Goal: Information Seeking & Learning: Find specific fact

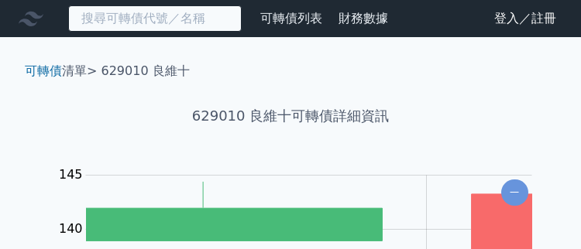
click at [140, 19] on input at bounding box center [154, 18] width 173 height 26
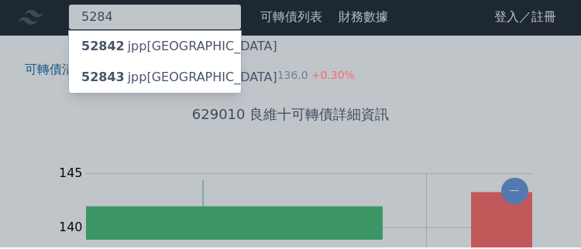
type input "5284"
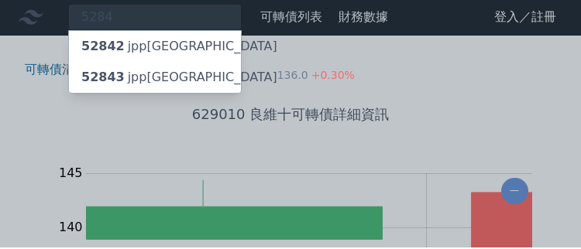
scroll to position [2, 0]
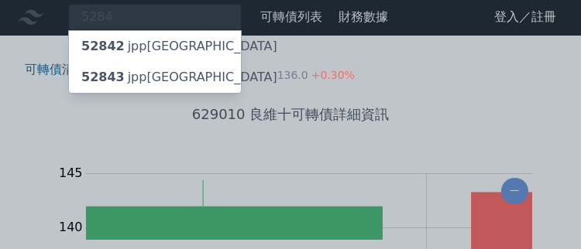
click at [111, 43] on font "52842" at bounding box center [102, 46] width 43 height 15
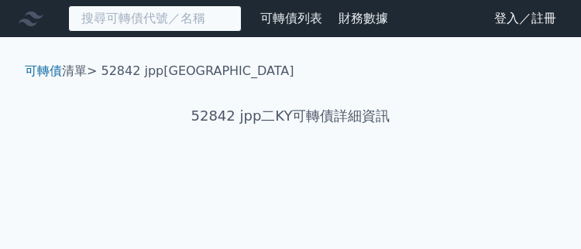
click at [104, 20] on input at bounding box center [154, 18] width 173 height 26
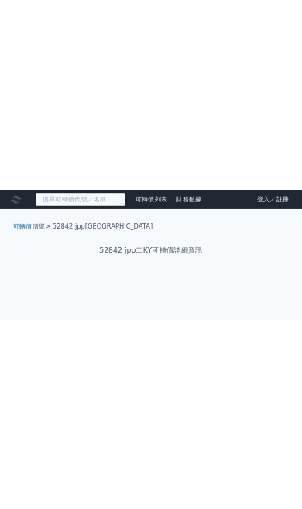
scroll to position [1, 0]
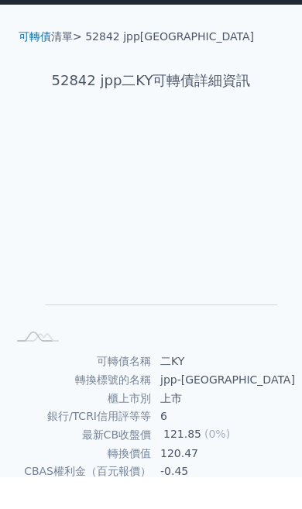
click at [219, 211] on rect "Chart" at bounding box center [162, 254] width 232 height 165
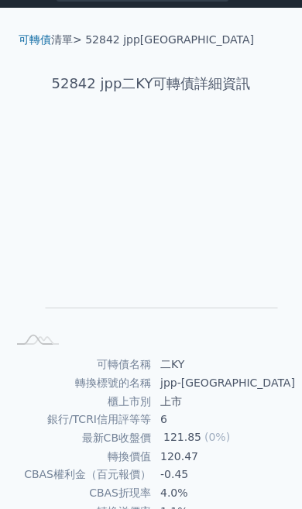
scroll to position [0, 0]
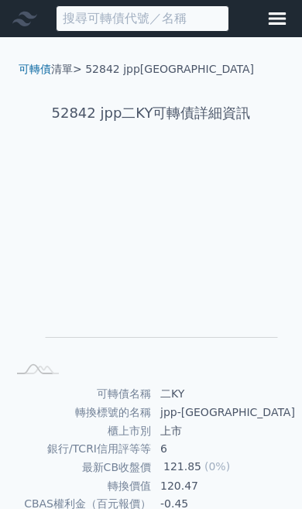
click at [139, 24] on input at bounding box center [142, 18] width 173 height 26
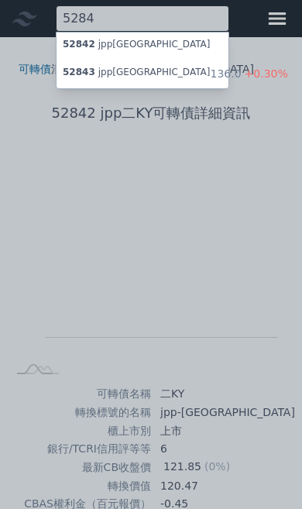
type input "5284"
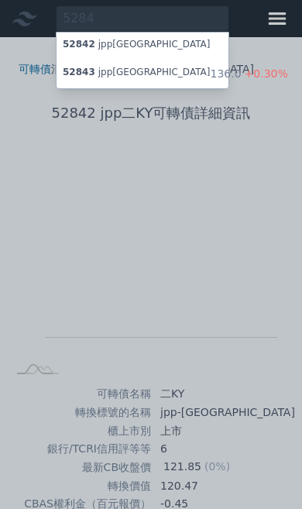
click at [80, 70] on span "52843" at bounding box center [79, 72] width 33 height 11
